Goal: Obtain resource: Download file/media

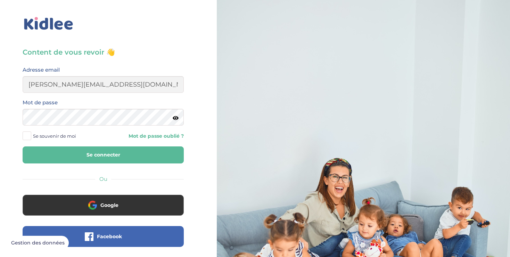
click at [169, 152] on button "Se connecter" at bounding box center [103, 154] width 161 height 17
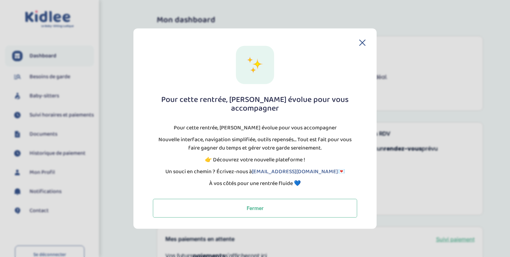
click at [361, 45] on icon at bounding box center [362, 42] width 6 height 6
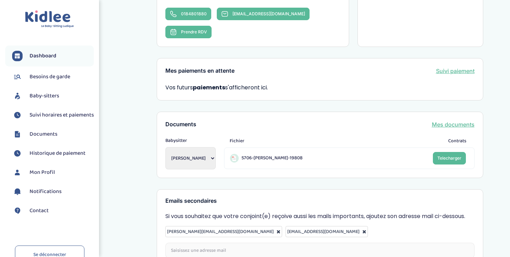
scroll to position [227, 0]
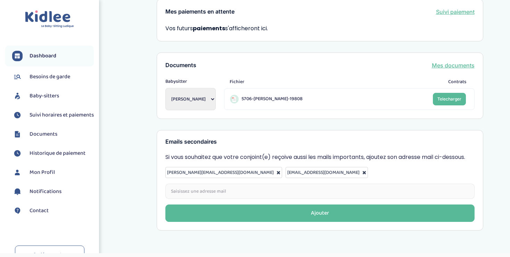
click at [46, 138] on span "Documents" at bounding box center [44, 134] width 28 height 8
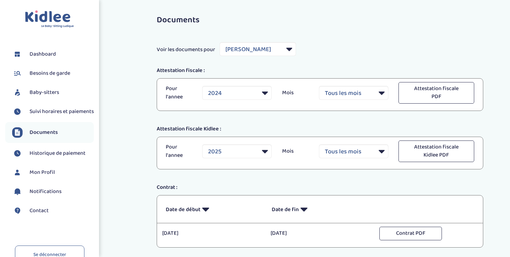
select select "26220"
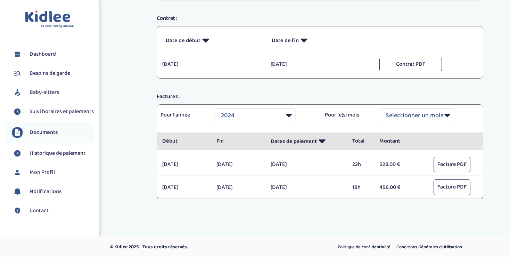
scroll to position [54, 0]
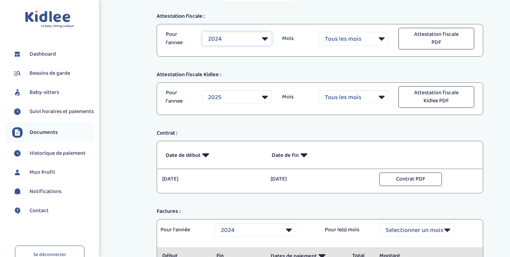
click at [202, 32] on select "2024 2025" at bounding box center [236, 39] width 69 height 14
click at [235, 37] on select "2024 2025" at bounding box center [236, 39] width 69 height 14
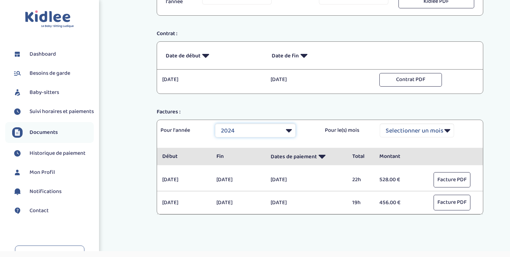
click at [215, 123] on select "Selectionner une année 2021 2021 2021 2021 2021 2021 2021 2021 2021 2021 2021 2…" at bounding box center [255, 130] width 81 height 14
select select "2025"
click option "2025" at bounding box center [0, 0] width 0 height 0
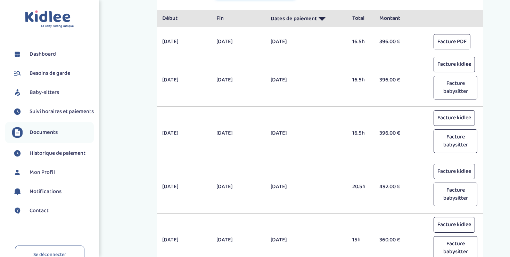
scroll to position [372, 0]
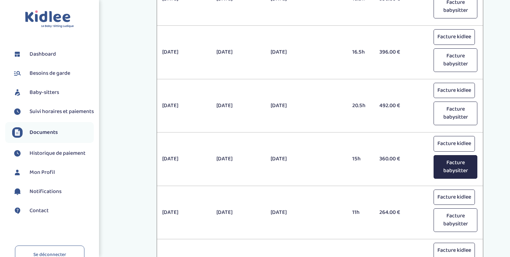
click at [458, 156] on button "Facture babysitter" at bounding box center [455, 167] width 44 height 24
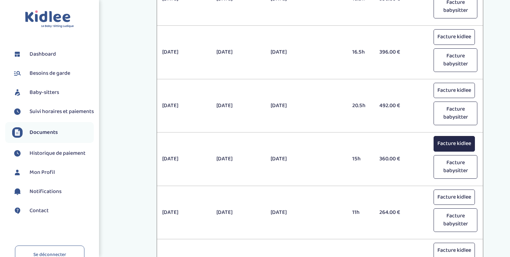
click at [451, 142] on button "Facture kidlee" at bounding box center [453, 144] width 41 height 16
